Goal: Transaction & Acquisition: Obtain resource

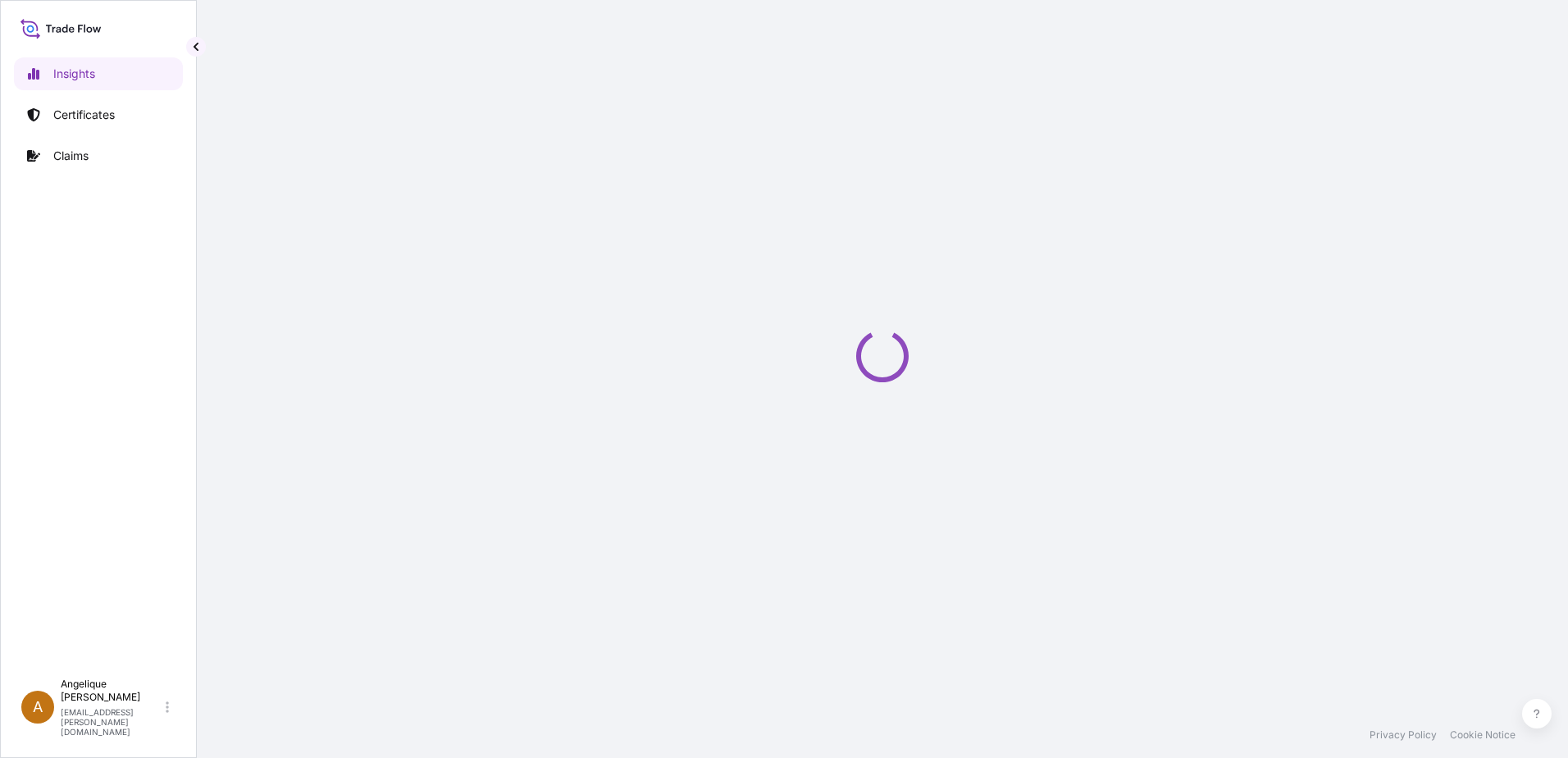
select select "2025"
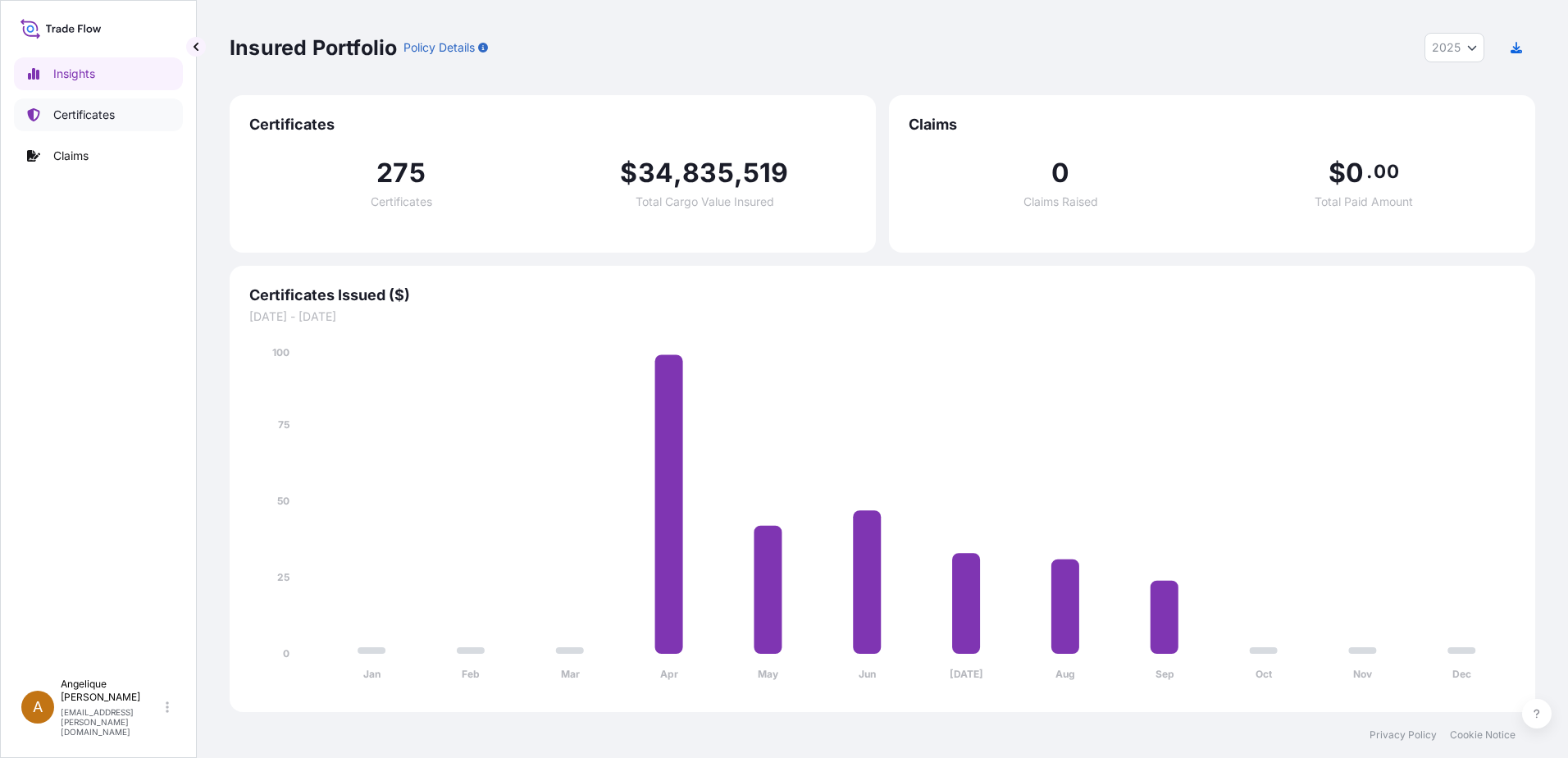
click at [92, 118] on p "Certificates" at bounding box center [84, 114] width 62 height 16
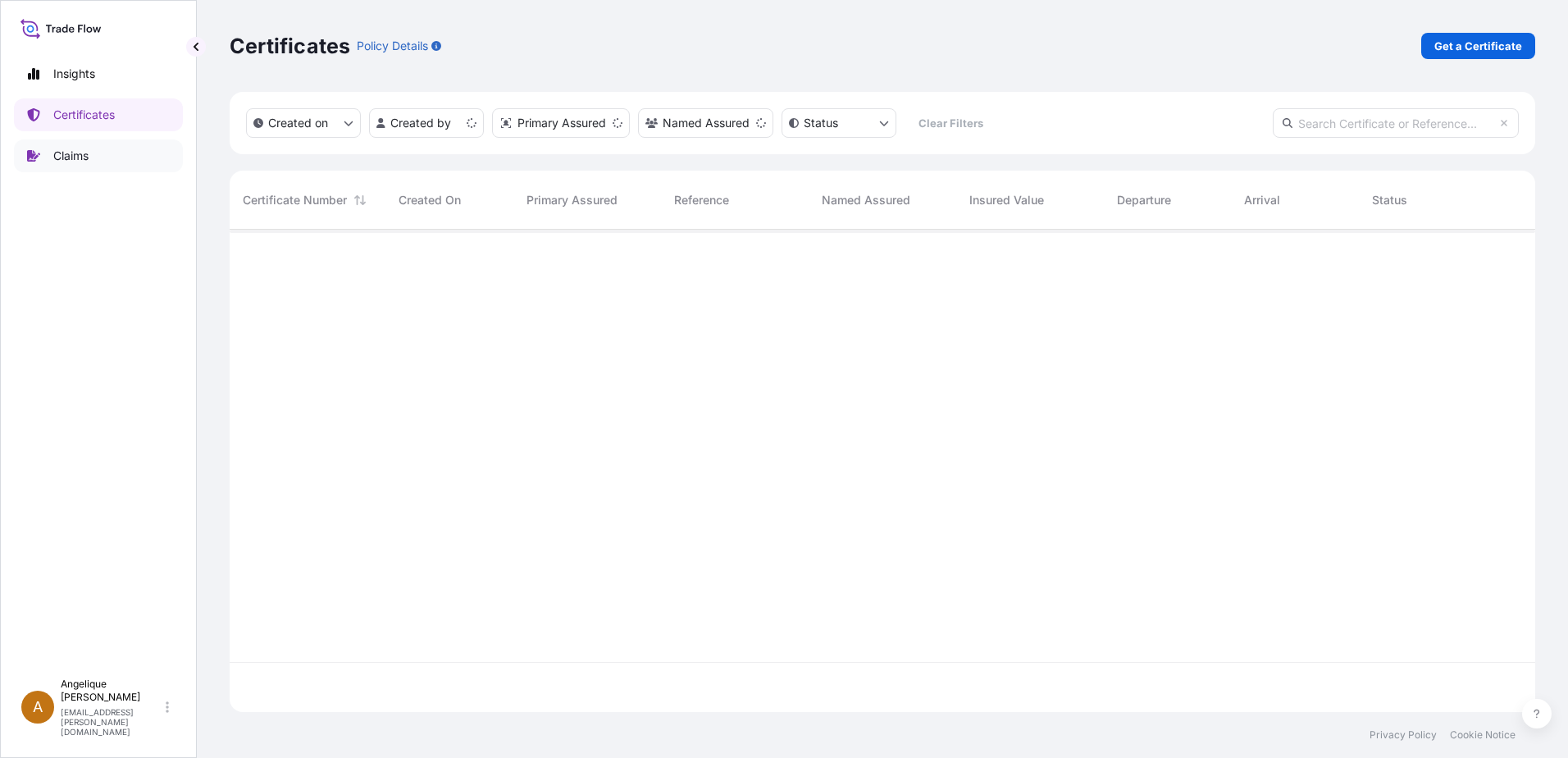
scroll to position [479, 1293]
click at [1457, 47] on p "Get a Certificate" at bounding box center [1479, 46] width 87 height 16
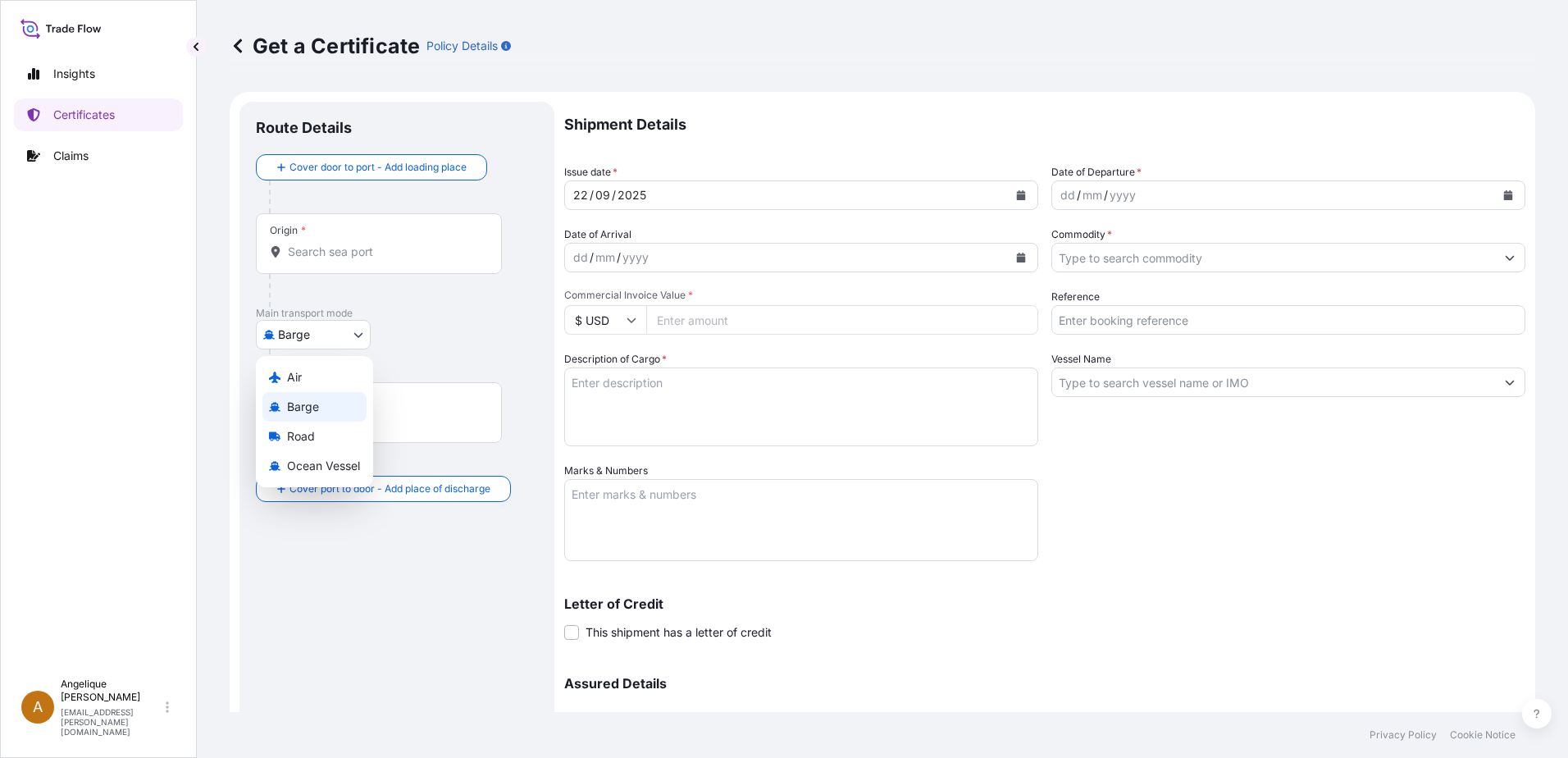
click at [359, 338] on body "Insights Certificates Claims A [PERSON_NAME] [PERSON_NAME][EMAIL_ADDRESS][PERSO…" at bounding box center [784, 379] width 1568 height 758
click at [288, 465] on span "Ocean Vessel" at bounding box center [323, 465] width 73 height 16
select select "Ocean Vessel"
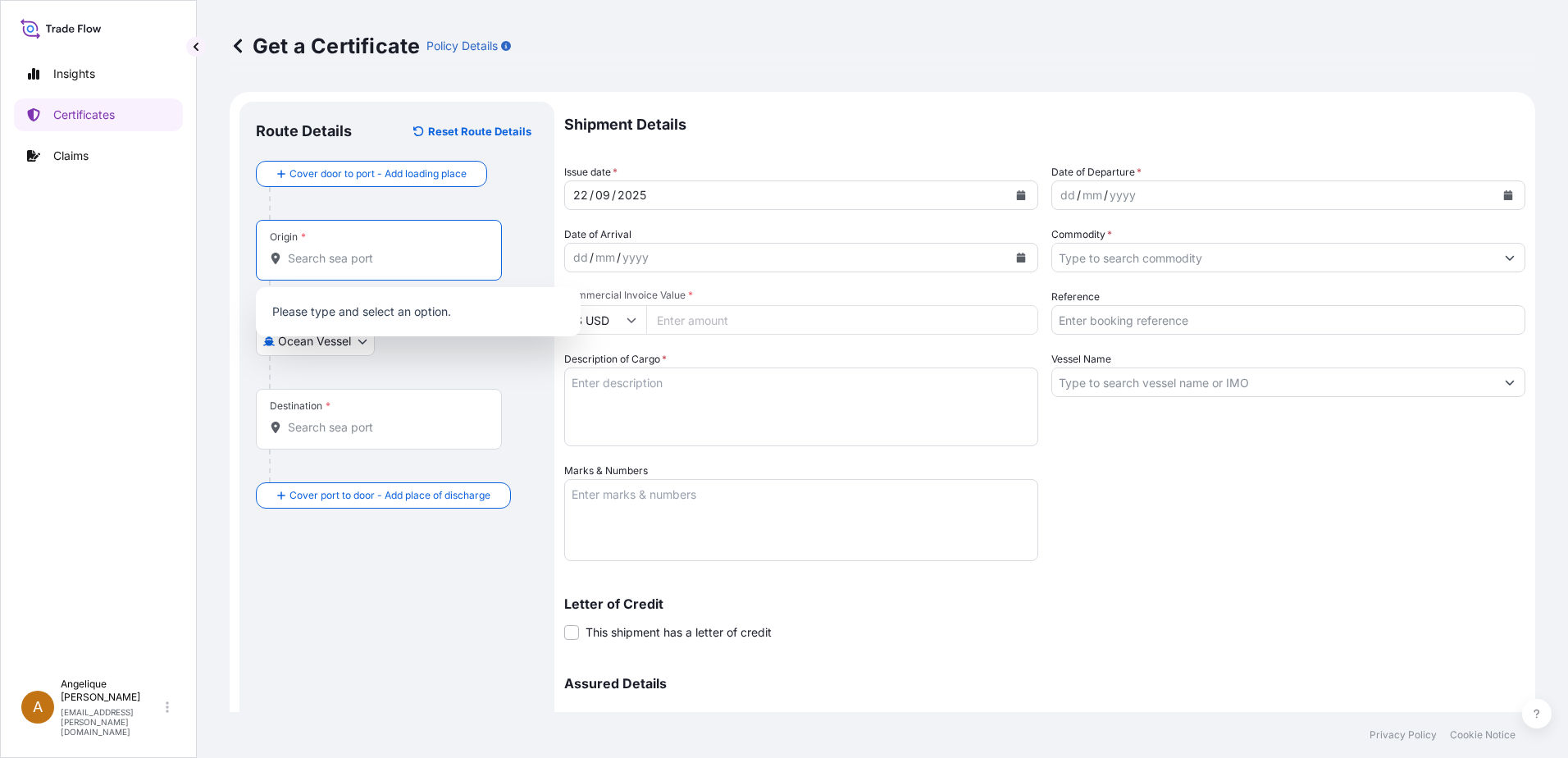
click at [354, 256] on input "Origin *" at bounding box center [385, 257] width 194 height 16
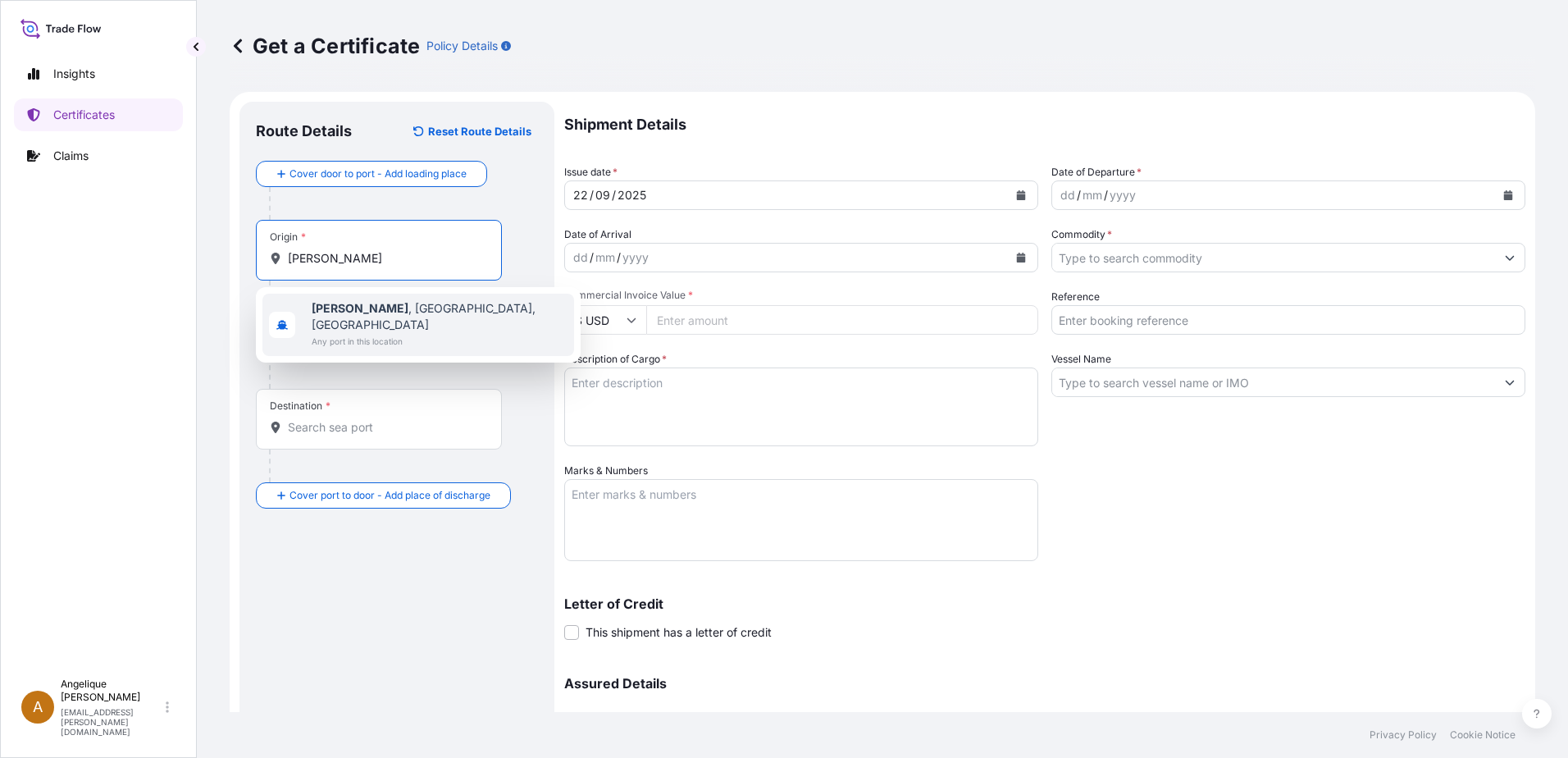
click at [362, 312] on span "Guymon , [GEOGRAPHIC_DATA], [GEOGRAPHIC_DATA]" at bounding box center [439, 316] width 256 height 33
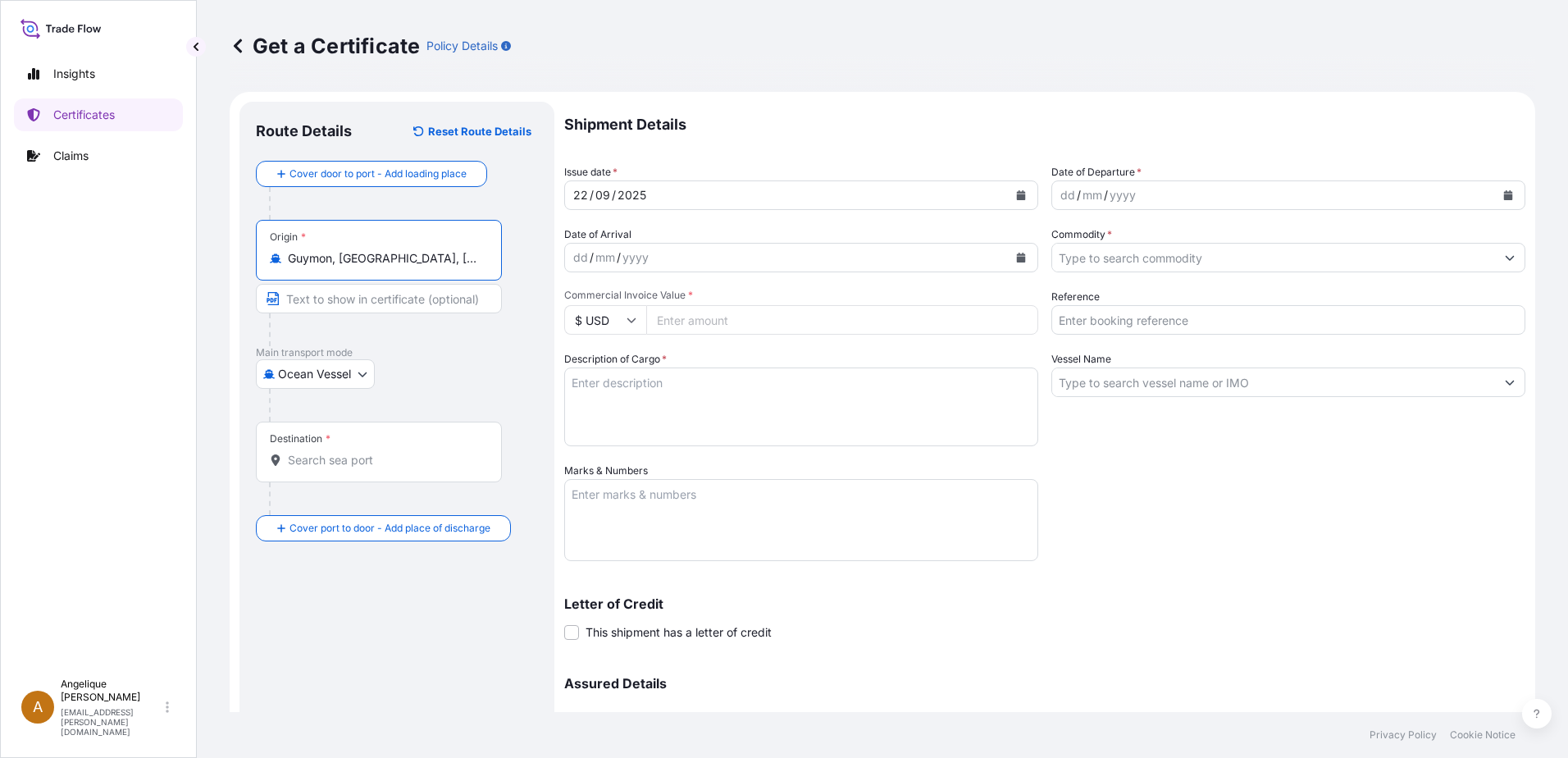
type input "Guymon, [GEOGRAPHIC_DATA], [GEOGRAPHIC_DATA]"
click at [298, 467] on div "Destination *" at bounding box center [378, 452] width 246 height 61
click at [298, 467] on input "Destination *" at bounding box center [385, 460] width 194 height 16
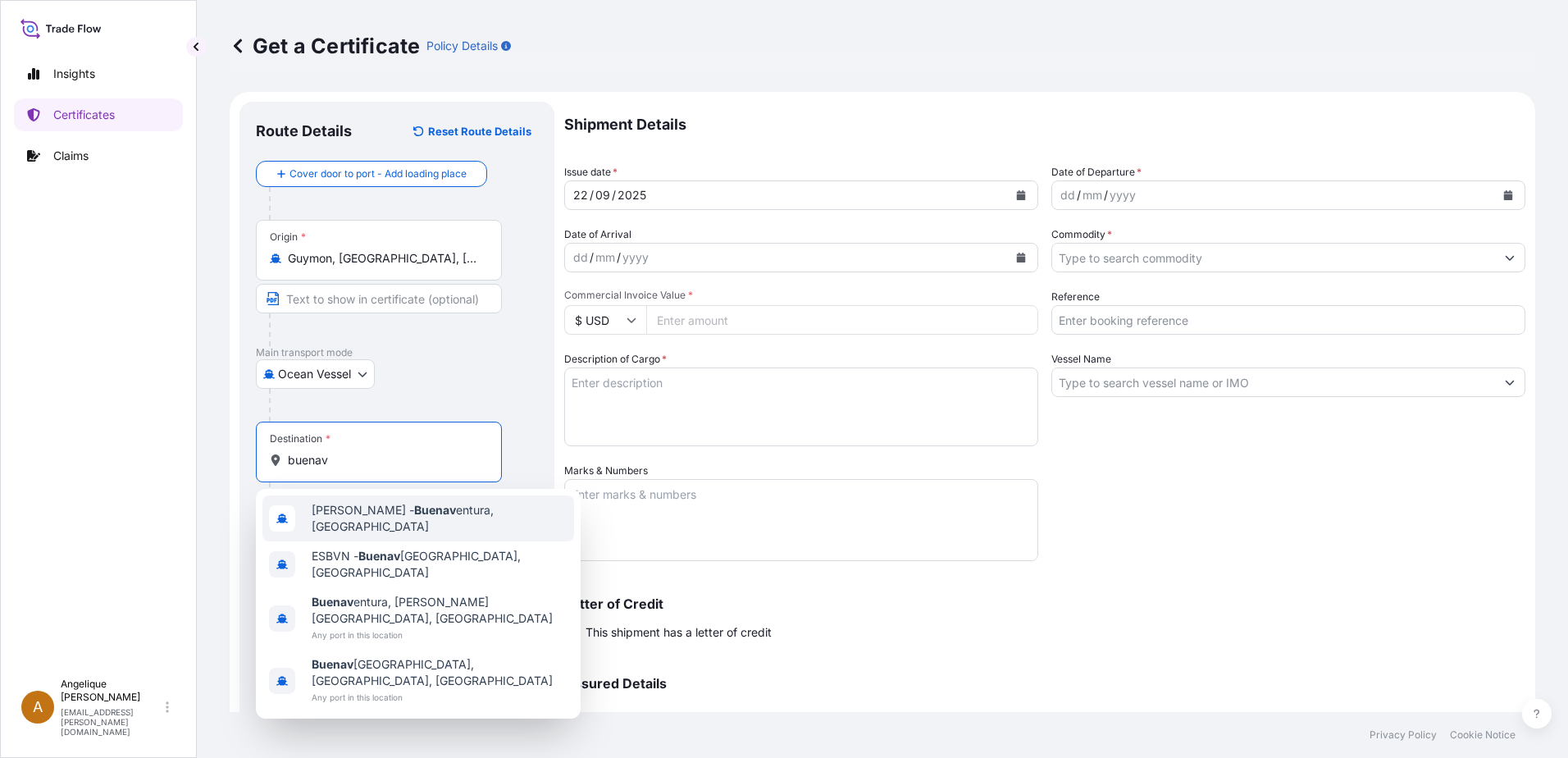
click at [354, 521] on span "[PERSON_NAME] - Buenav entura, [GEOGRAPHIC_DATA]" at bounding box center [439, 518] width 256 height 33
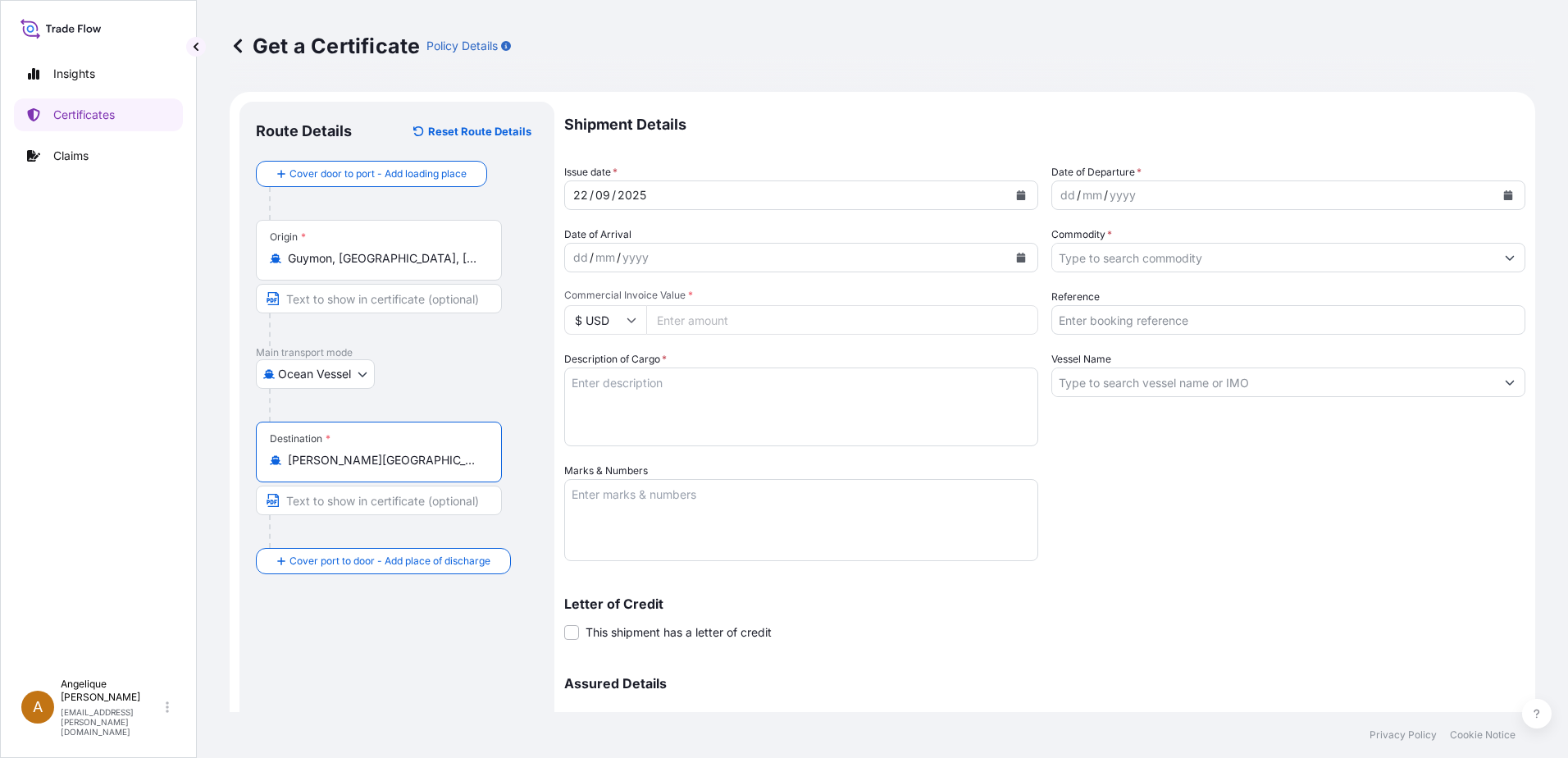
type input "[PERSON_NAME][GEOGRAPHIC_DATA], [GEOGRAPHIC_DATA]"
click at [1504, 198] on icon "Calendar" at bounding box center [1508, 195] width 9 height 9
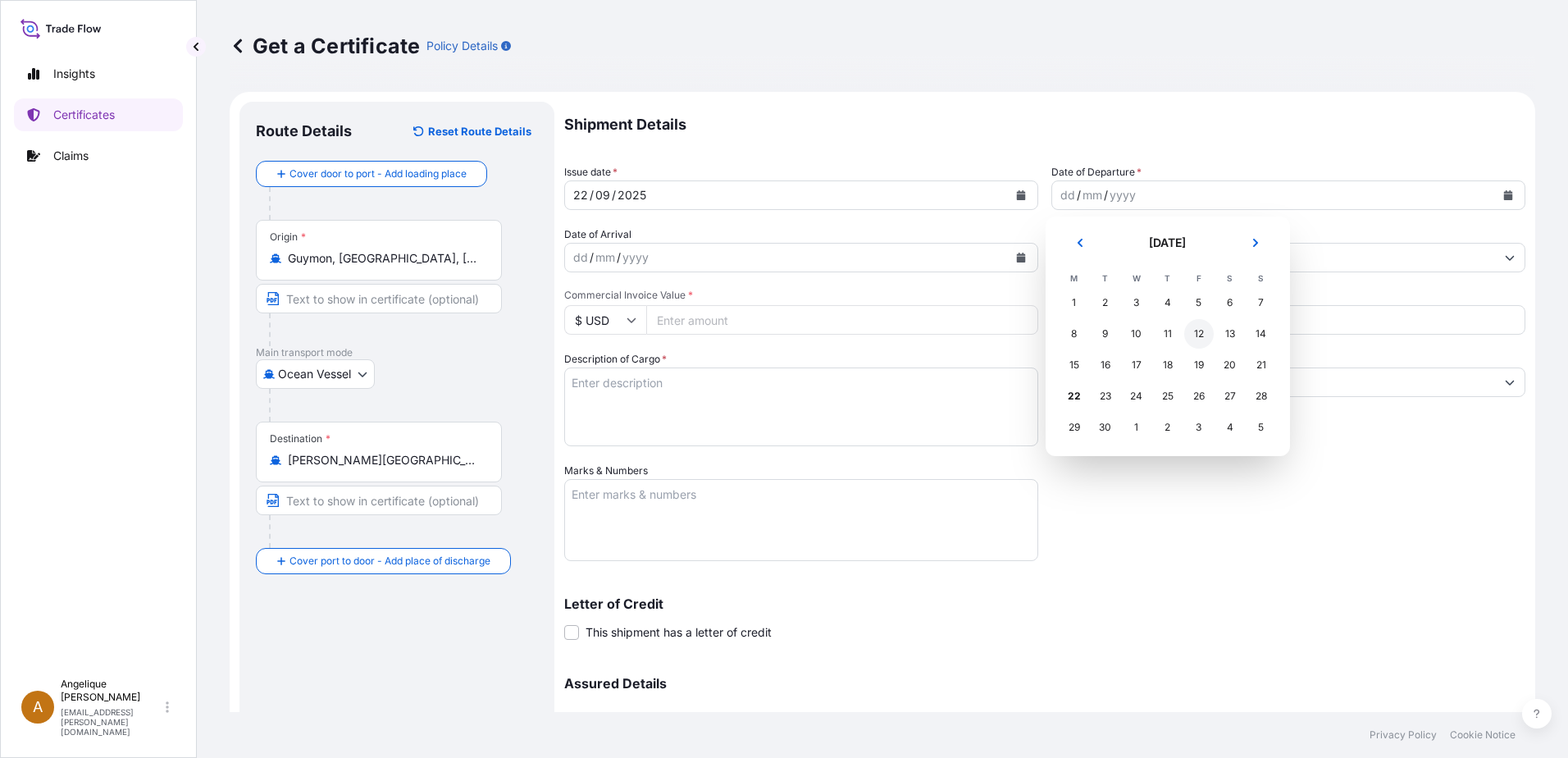
click at [1198, 333] on div "12" at bounding box center [1198, 333] width 29 height 29
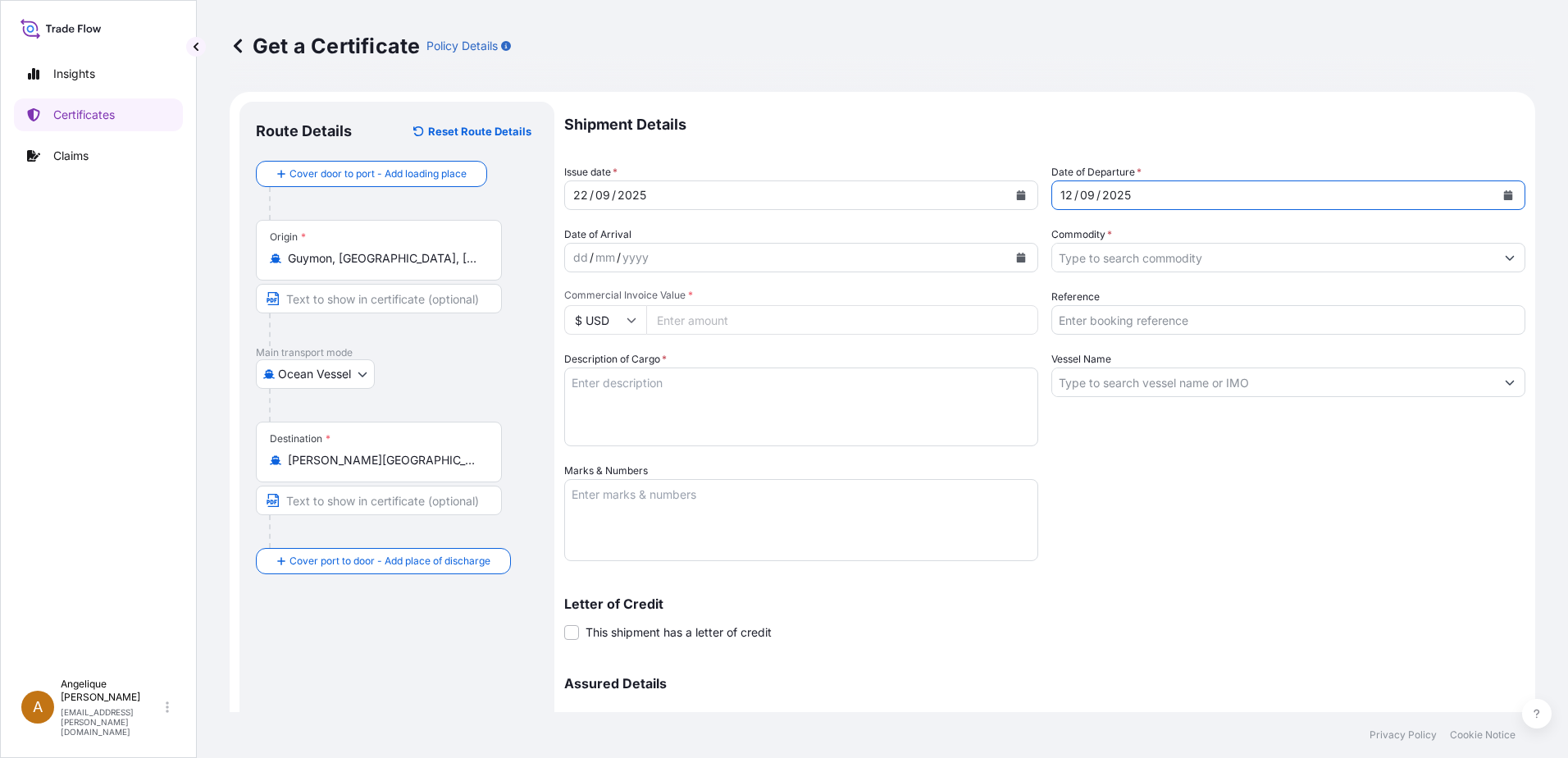
click at [1064, 260] on input "Commodity *" at bounding box center [1274, 257] width 443 height 29
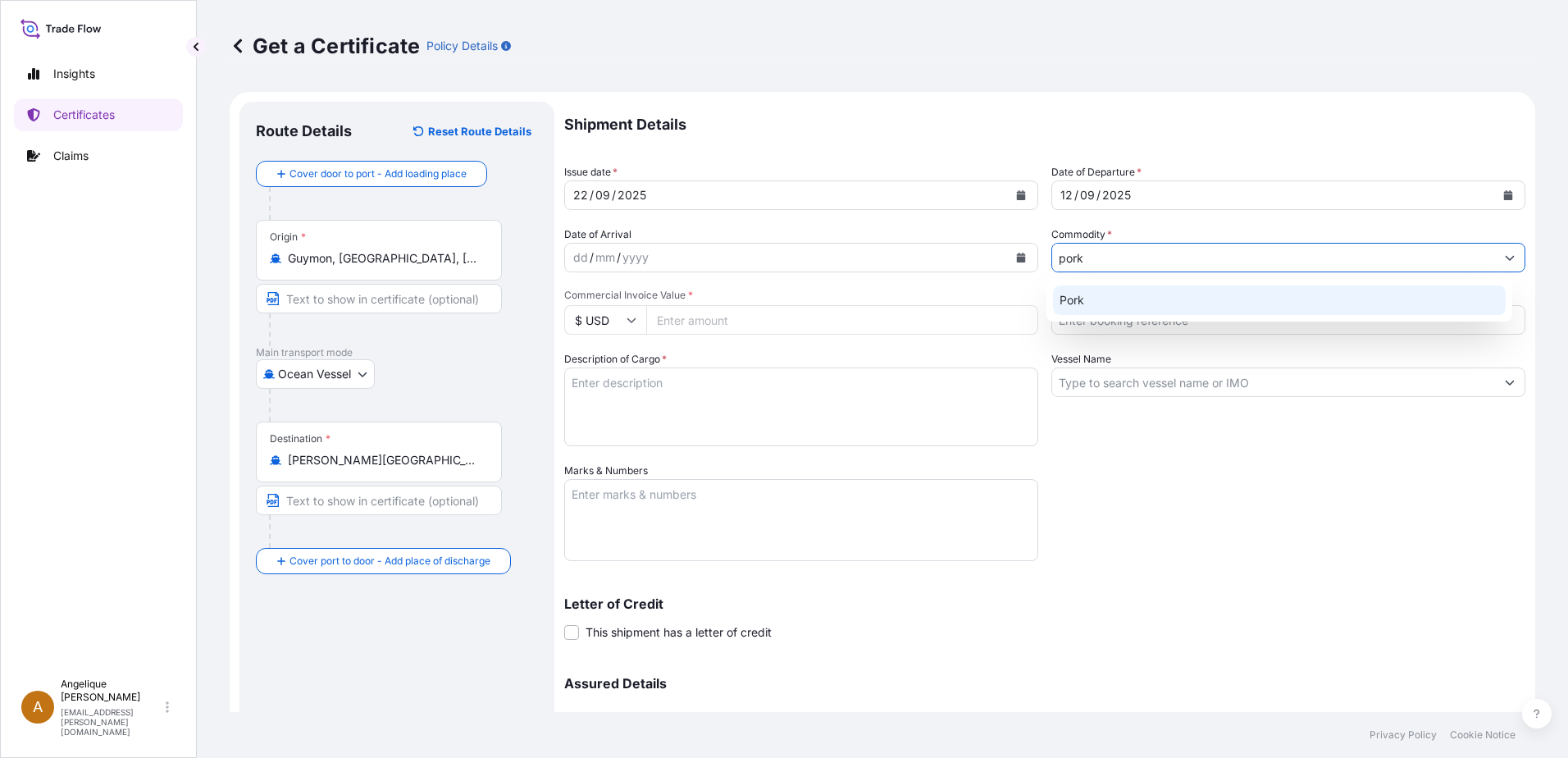
click at [1074, 298] on div "Pork" at bounding box center [1279, 299] width 453 height 29
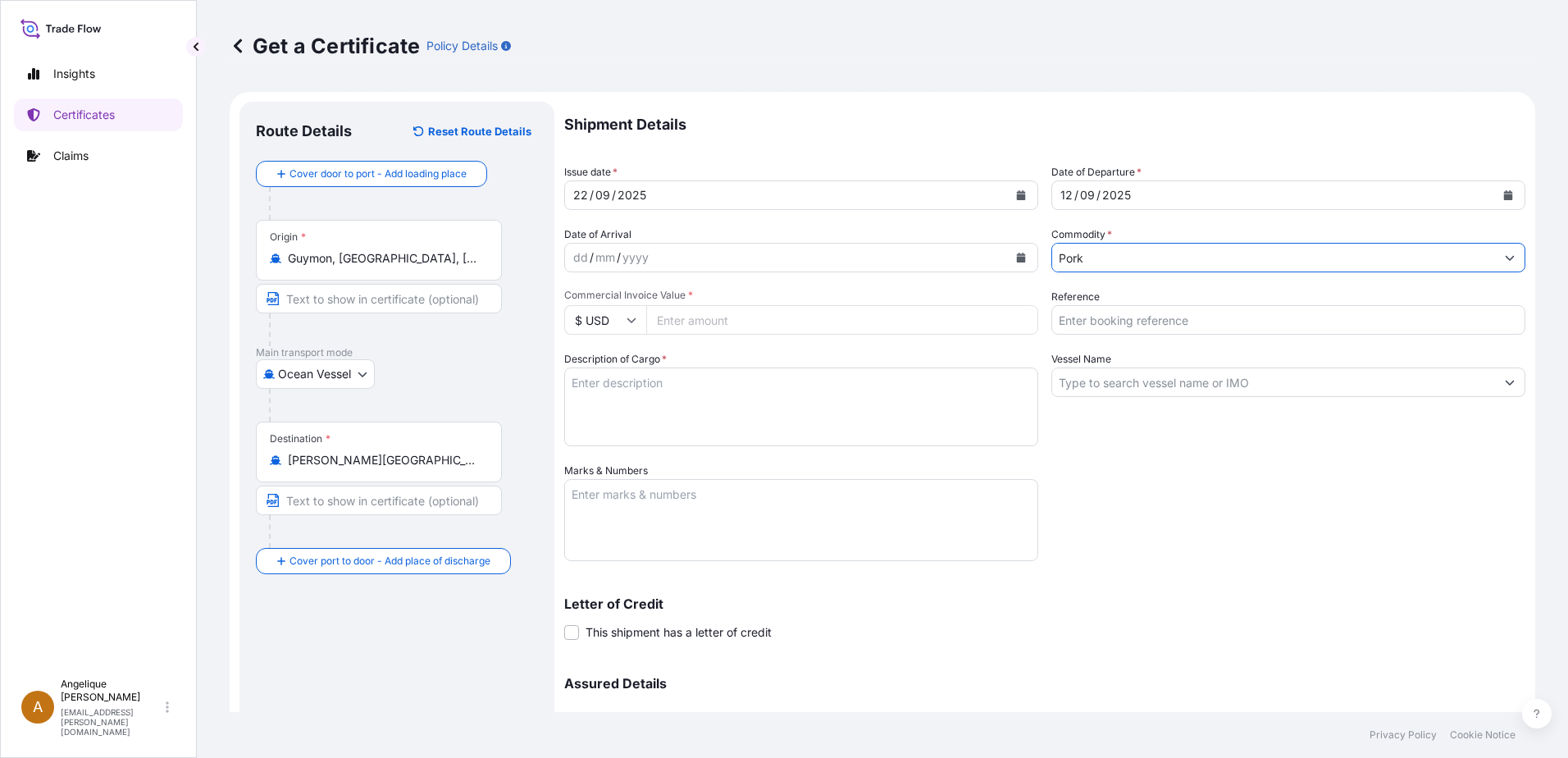
type input "Pork"
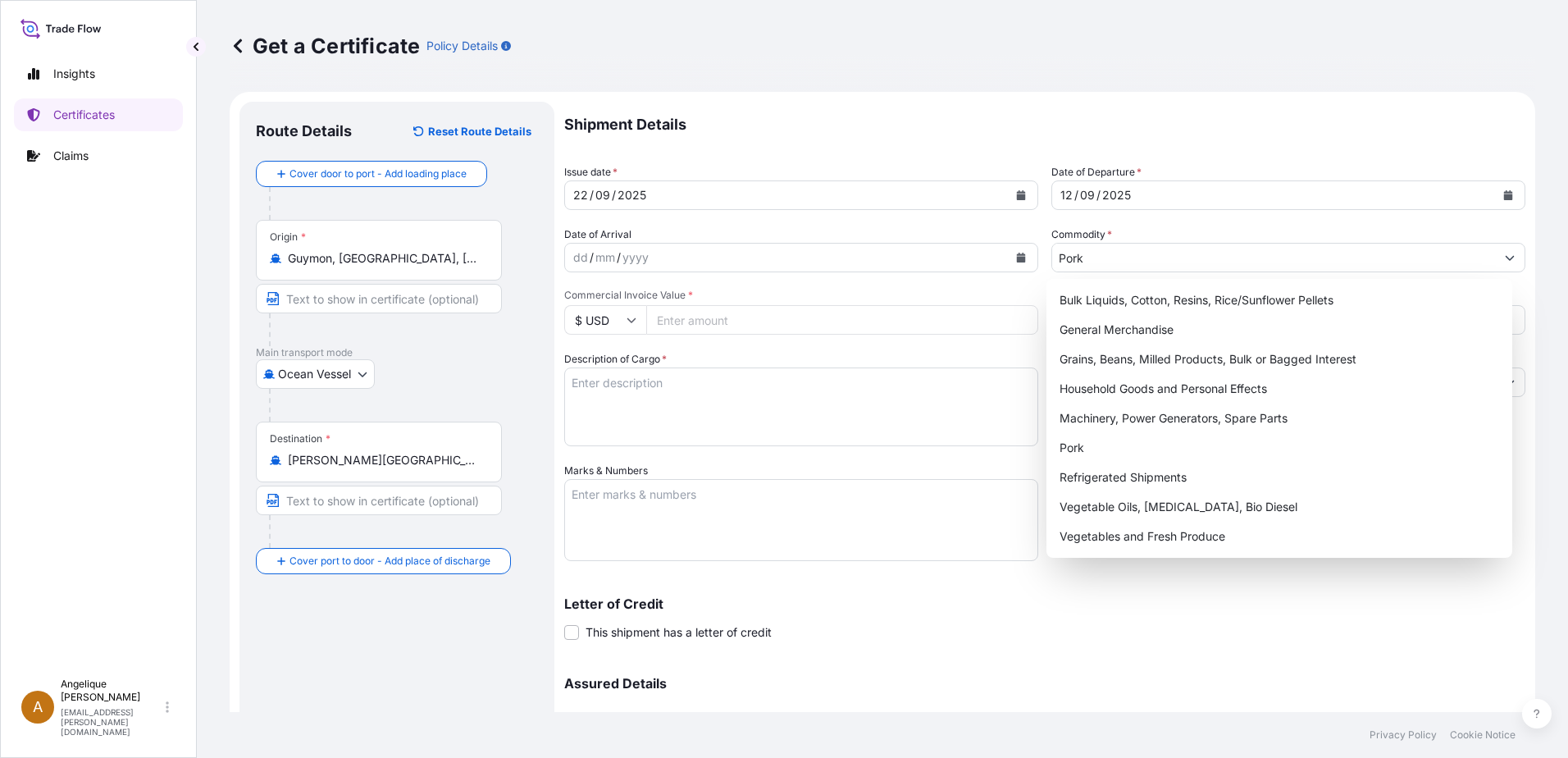
click at [665, 314] on input "Commercial Invoice Value *" at bounding box center [842, 319] width 392 height 29
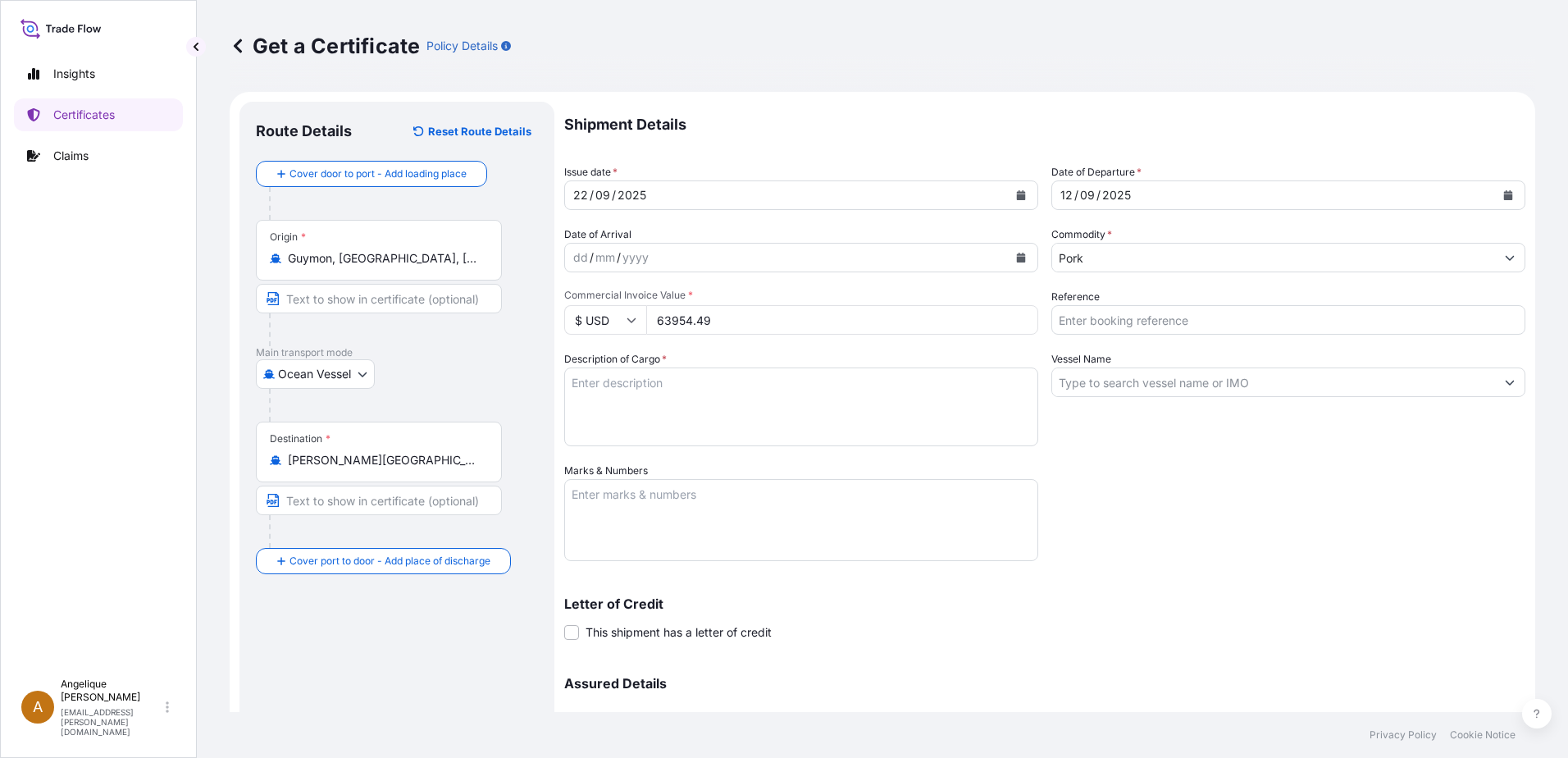
type input "63954.49"
type input "2907992"
click at [652, 376] on textarea "Description of Cargo *" at bounding box center [801, 407] width 474 height 79
type textarea "f"
type textarea "FROZEN PORK LOIN BONE IN MEDIUM 1/4" TRIM LOMO DE CERDO CON HUESO CONGELADO"
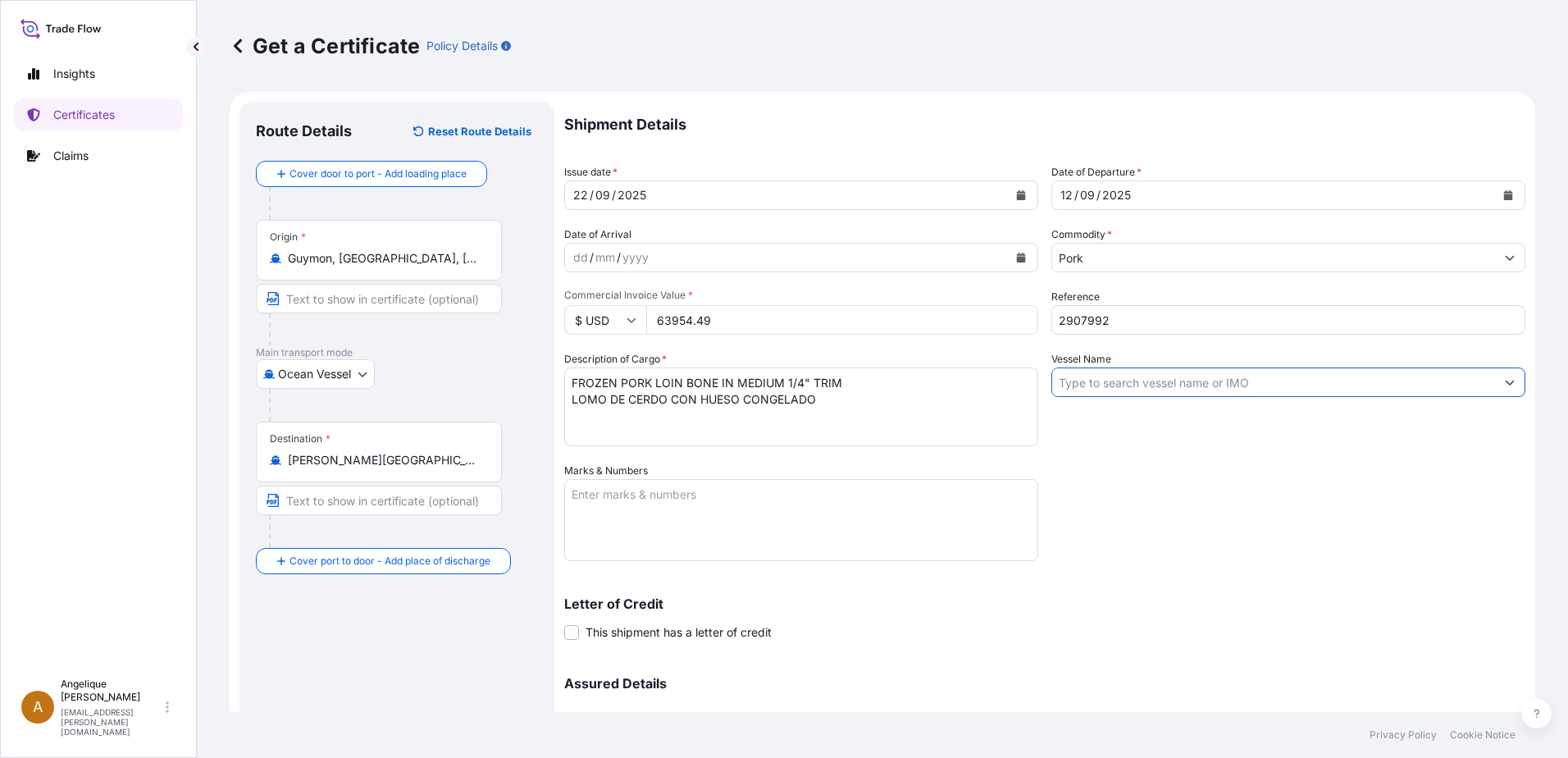
click at [1099, 389] on input "Vessel Name" at bounding box center [1274, 382] width 443 height 29
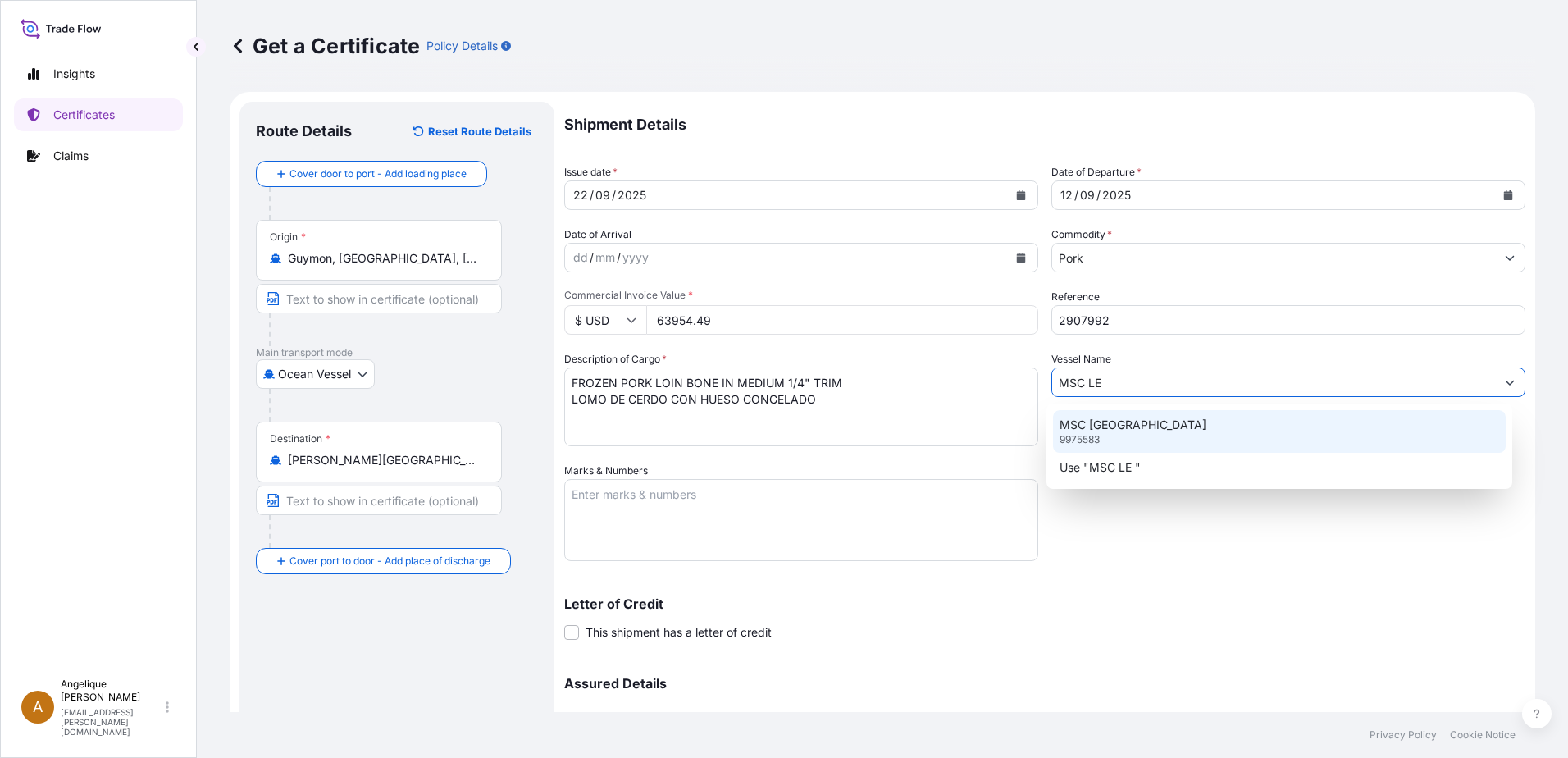
click at [1098, 420] on p "MSC [GEOGRAPHIC_DATA]" at bounding box center [1133, 425] width 147 height 16
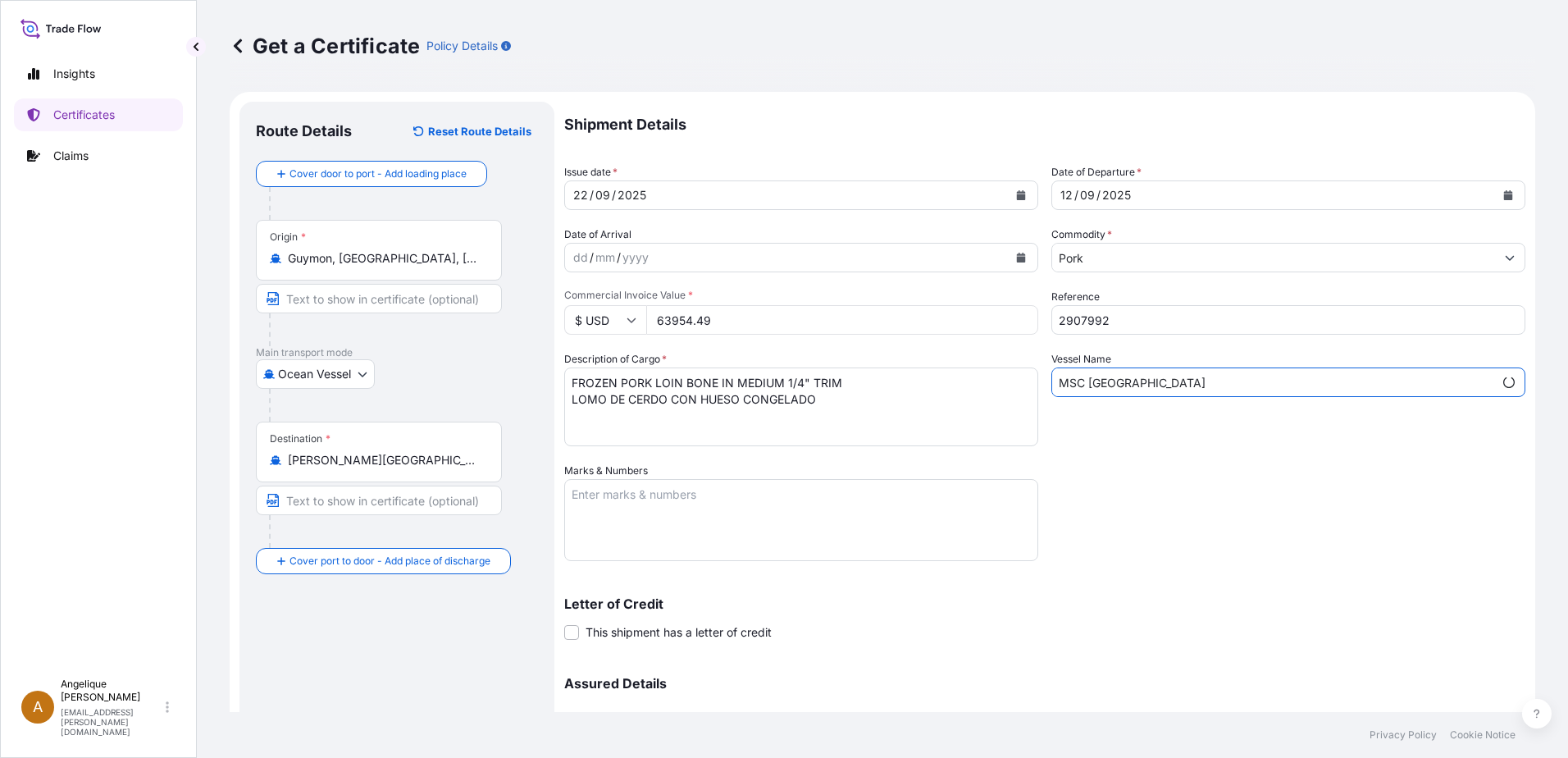
type input "MSC [GEOGRAPHIC_DATA]"
click at [578, 502] on textarea "Marks & Numbers" at bounding box center [801, 520] width 474 height 82
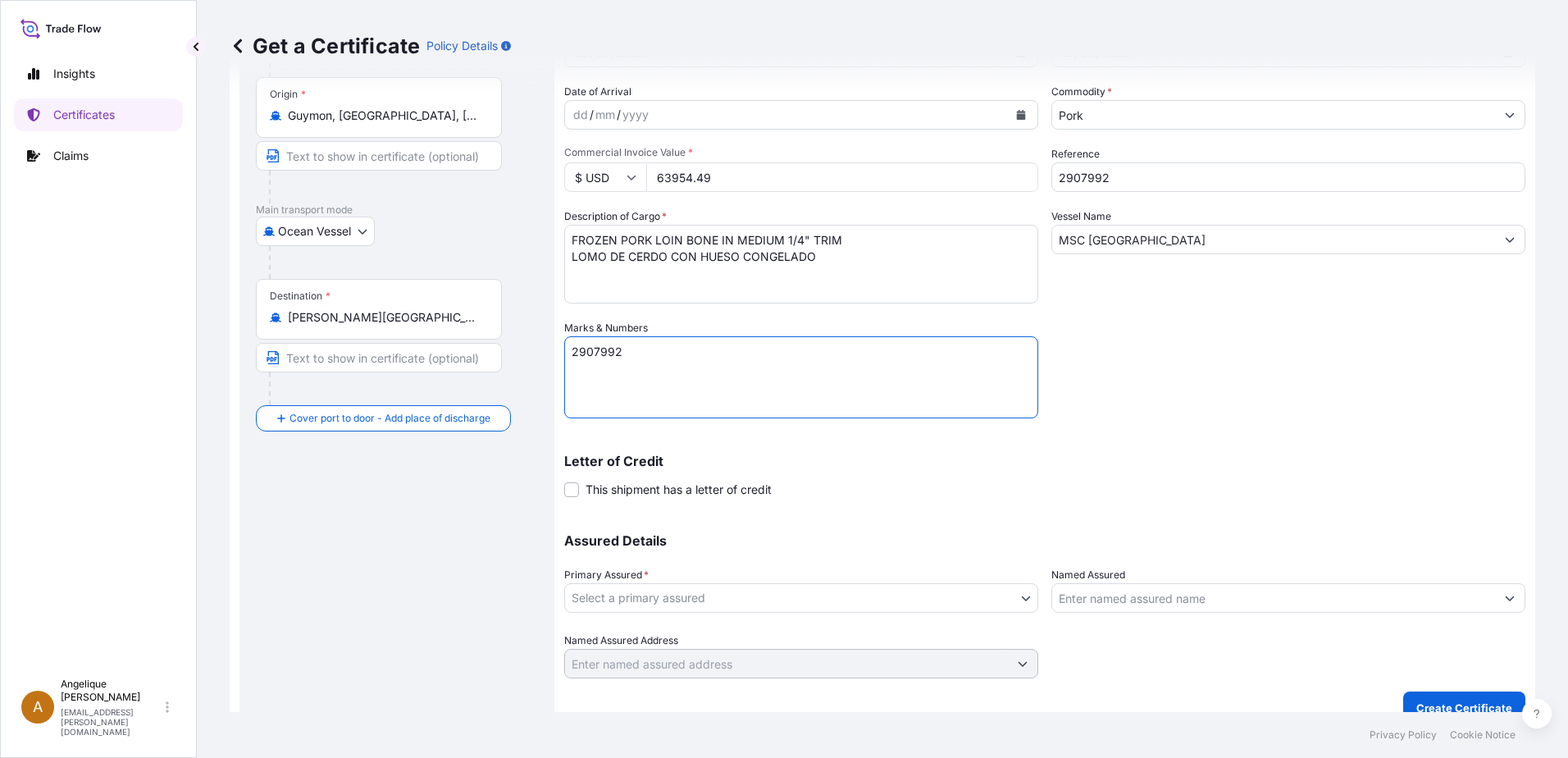
scroll to position [165, 0]
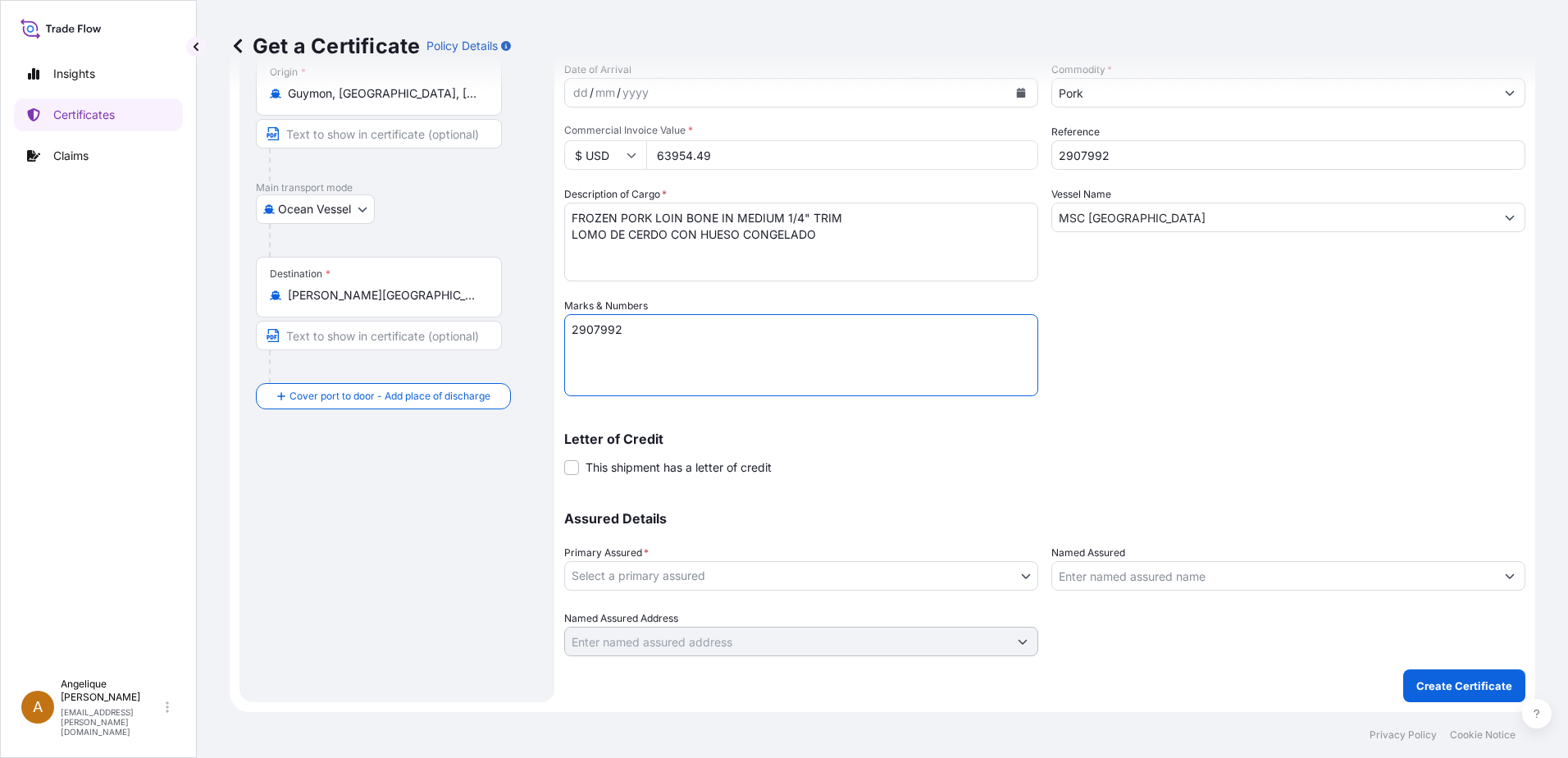
type textarea "2907992"
click at [634, 577] on body "Insights Certificates Claims A [PERSON_NAME] [PERSON_NAME][EMAIL_ADDRESS][PERSO…" at bounding box center [784, 379] width 1568 height 758
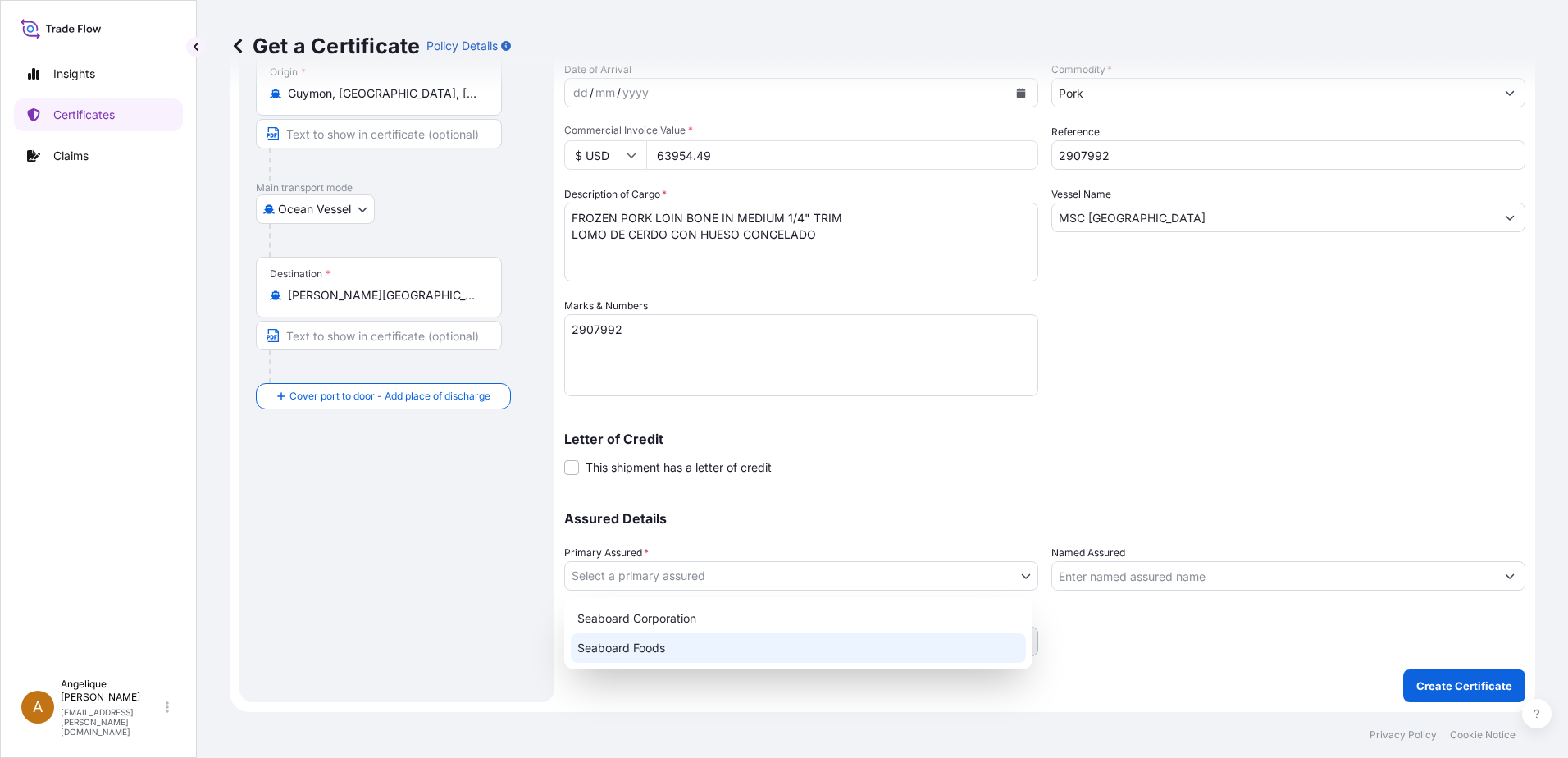
click at [621, 647] on div "Seaboard Foods" at bounding box center [798, 647] width 455 height 29
select select "31638"
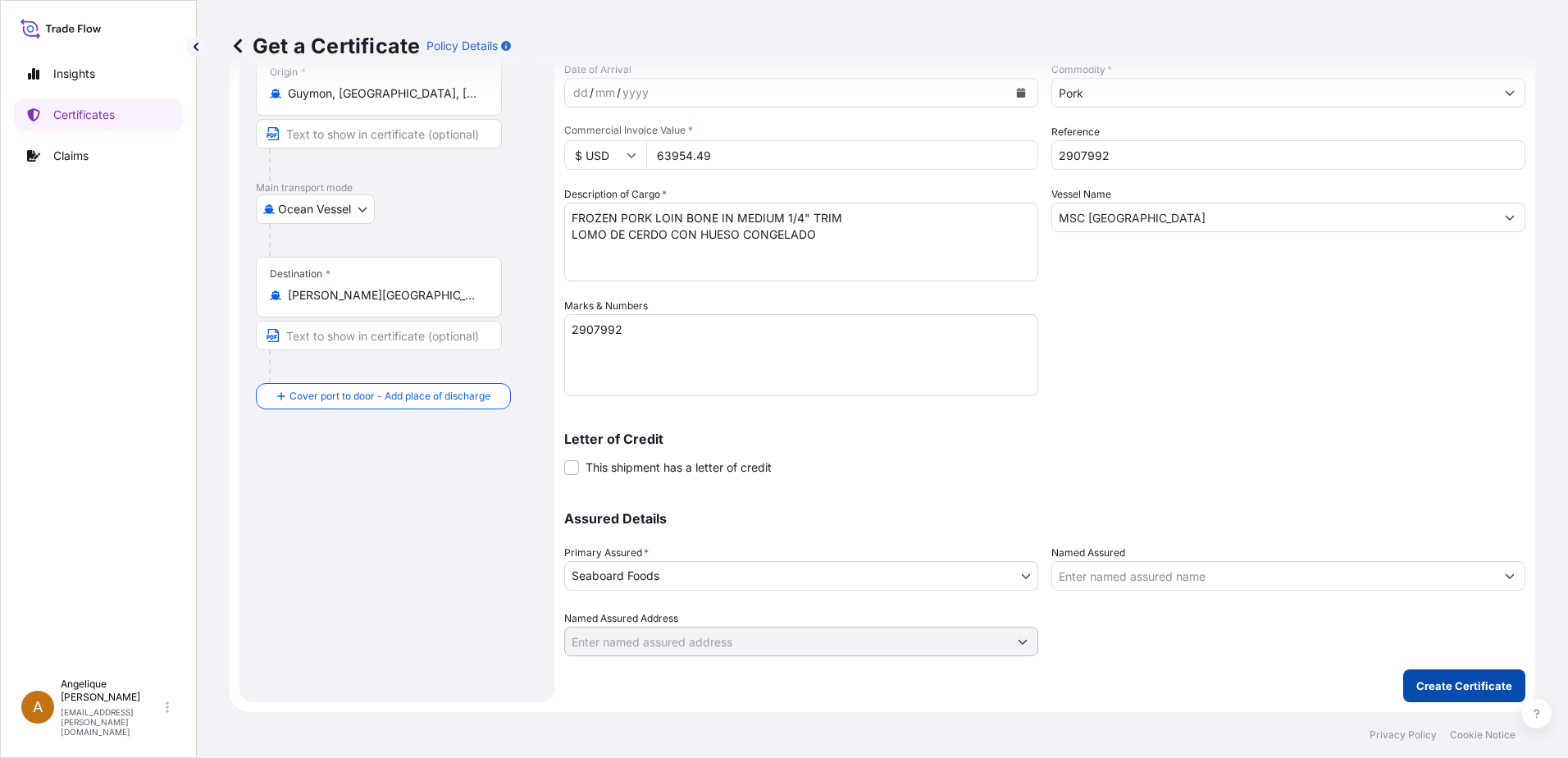
click at [1436, 690] on p "Create Certificate" at bounding box center [1464, 685] width 96 height 16
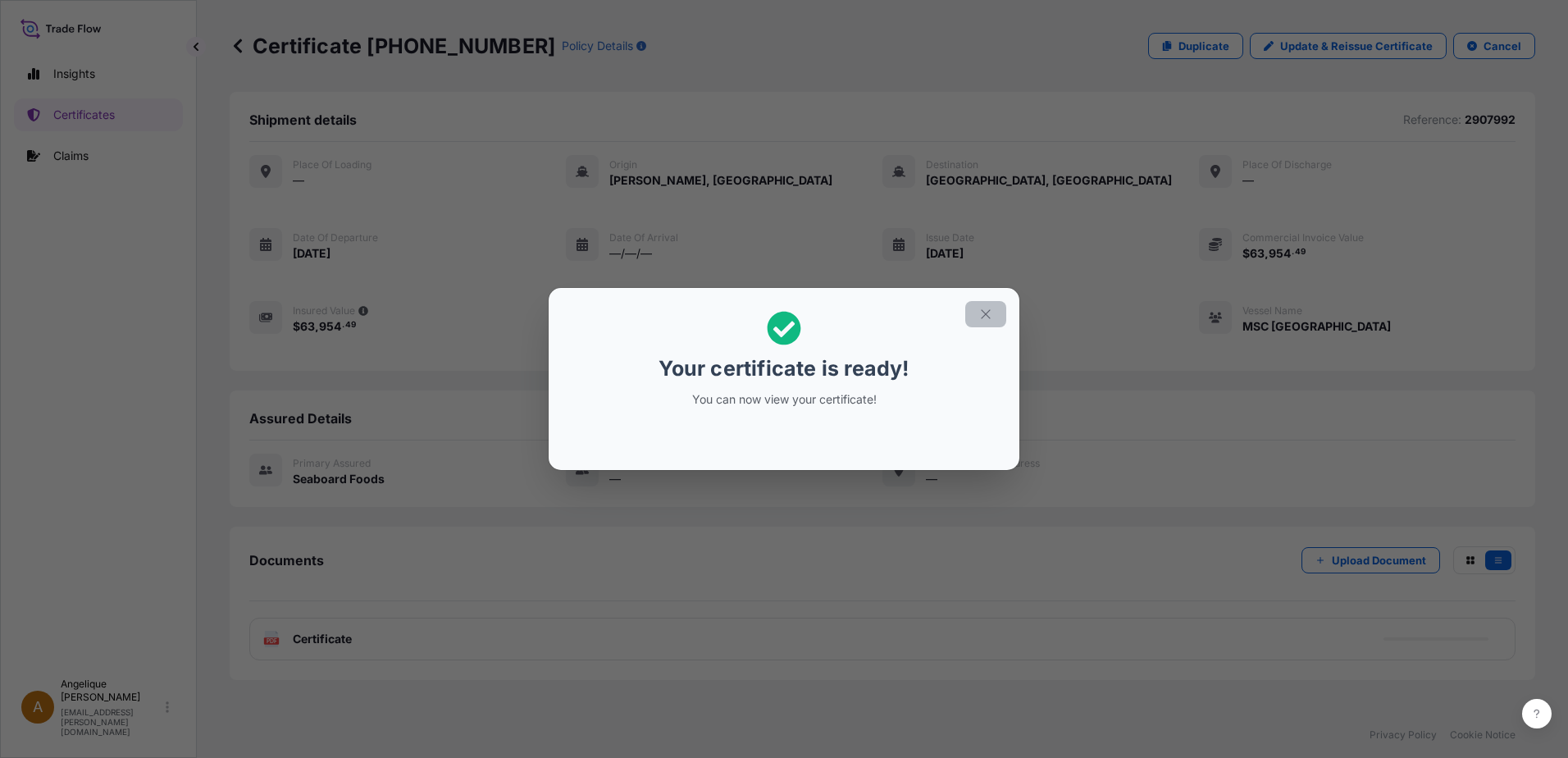
click at [980, 310] on icon "button" at bounding box center [986, 314] width 15 height 15
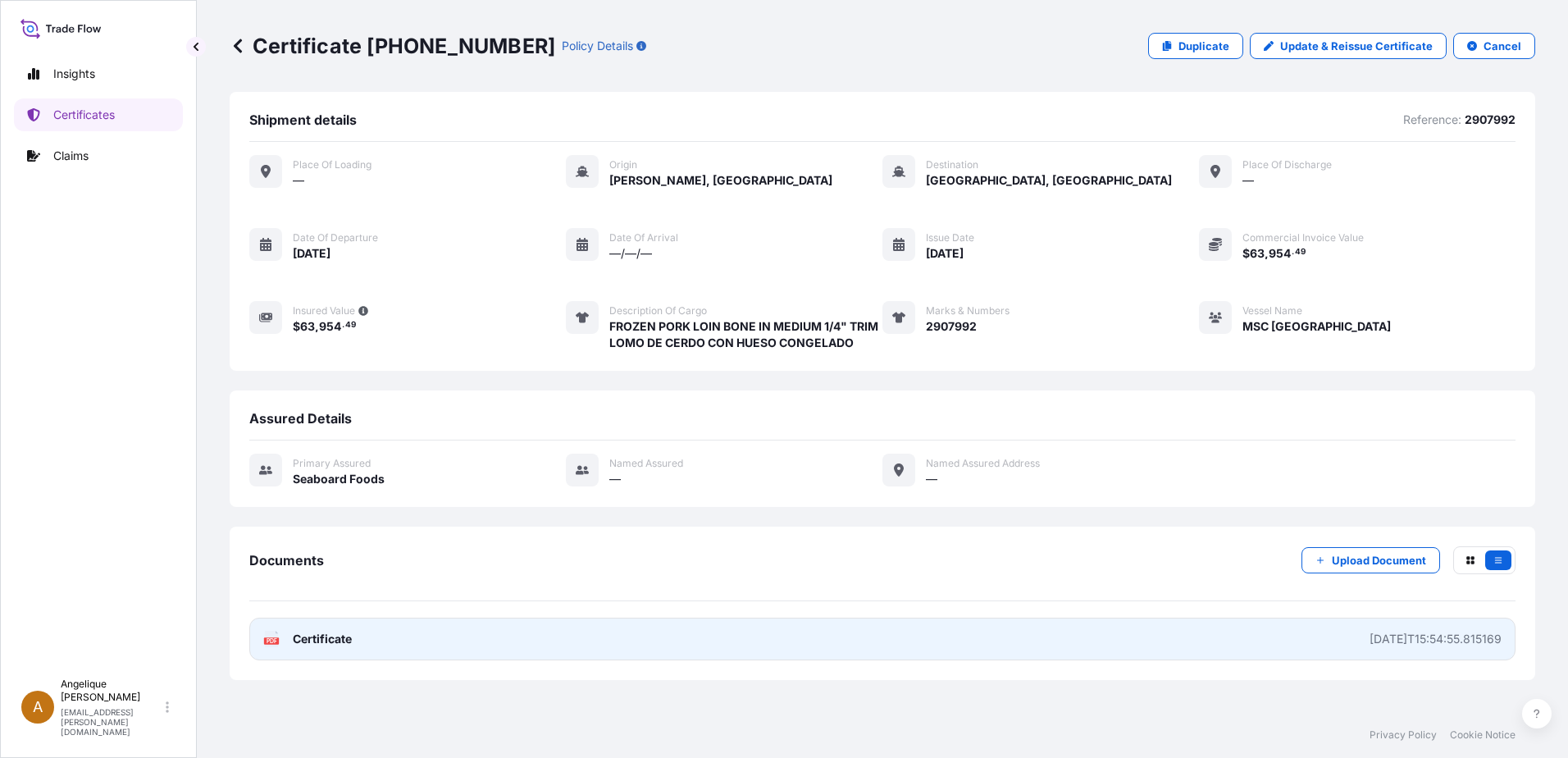
click at [717, 639] on link "PDF Certificate [DATE]T15:54:55.815169" at bounding box center [882, 638] width 1267 height 43
